Goal: Task Accomplishment & Management: Manage account settings

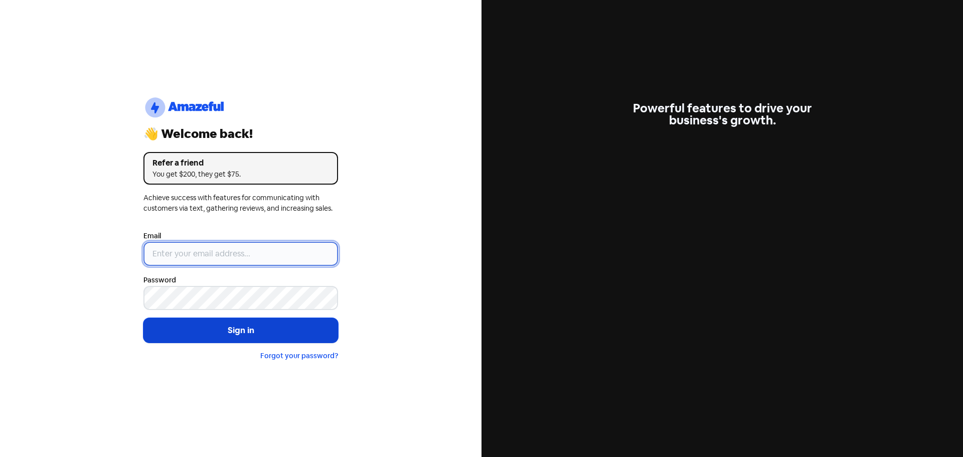
type input "[EMAIL_ADDRESS][DOMAIN_NAME]"
click at [232, 326] on button "Sign in" at bounding box center [240, 330] width 195 height 25
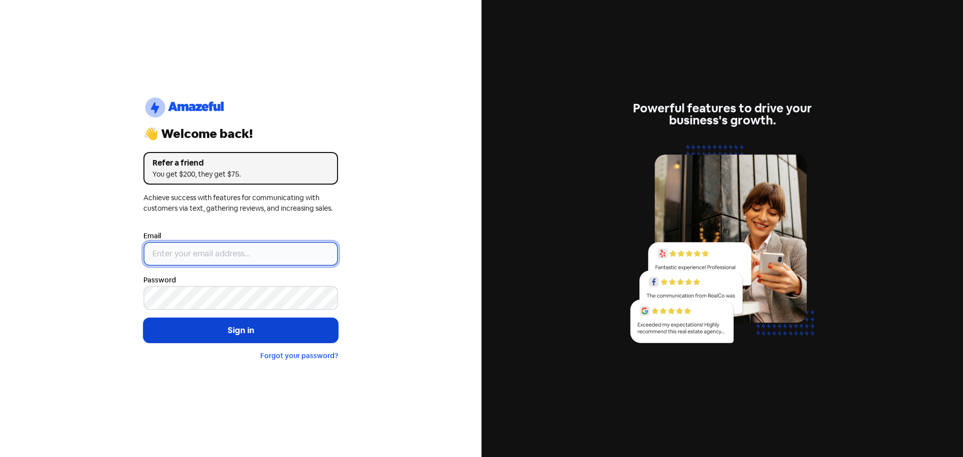
type input "[EMAIL_ADDRESS][DOMAIN_NAME]"
click at [257, 329] on button "Sign in" at bounding box center [240, 330] width 195 height 25
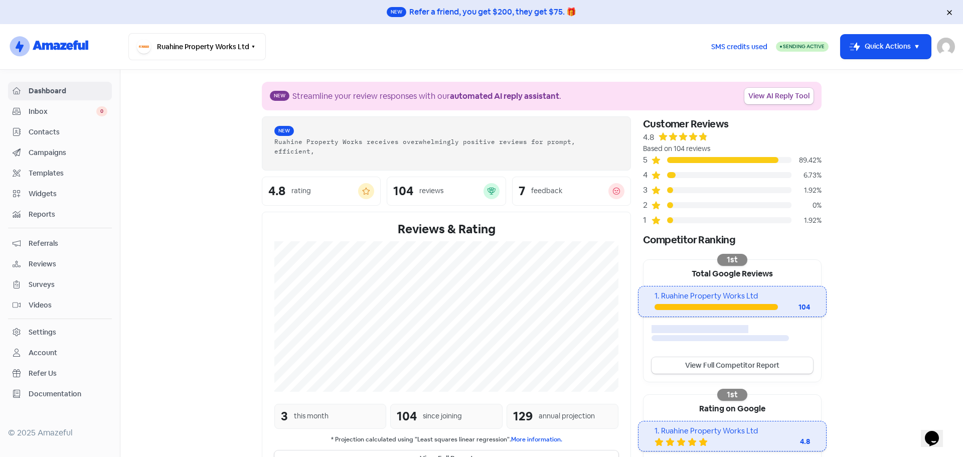
click at [44, 261] on span "Reviews" at bounding box center [68, 264] width 79 height 11
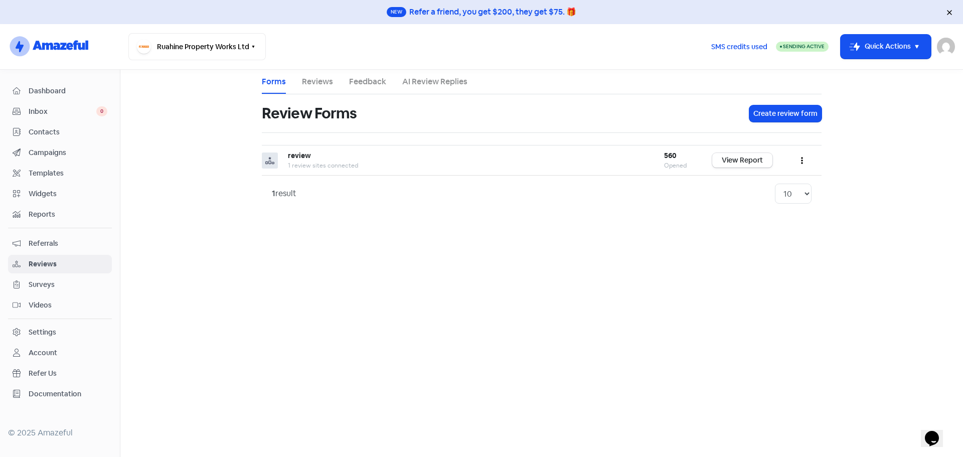
click at [324, 79] on link "Reviews" at bounding box center [317, 82] width 31 height 12
